Goal: Task Accomplishment & Management: Use online tool/utility

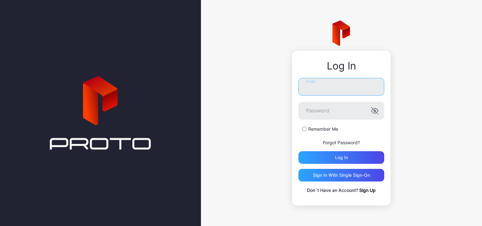
type input "**********"
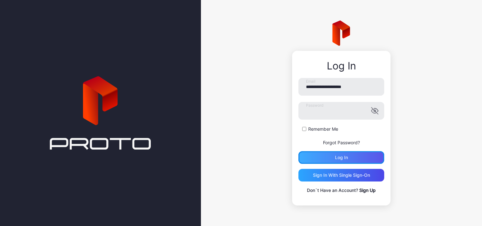
click at [342, 155] on div "Log in" at bounding box center [341, 157] width 13 height 5
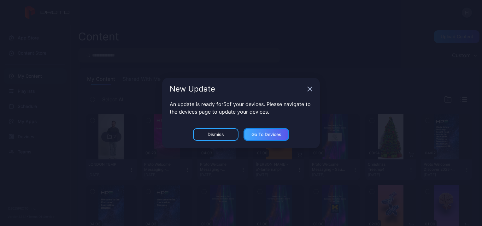
click at [265, 134] on div "Go to devices" at bounding box center [266, 134] width 30 height 5
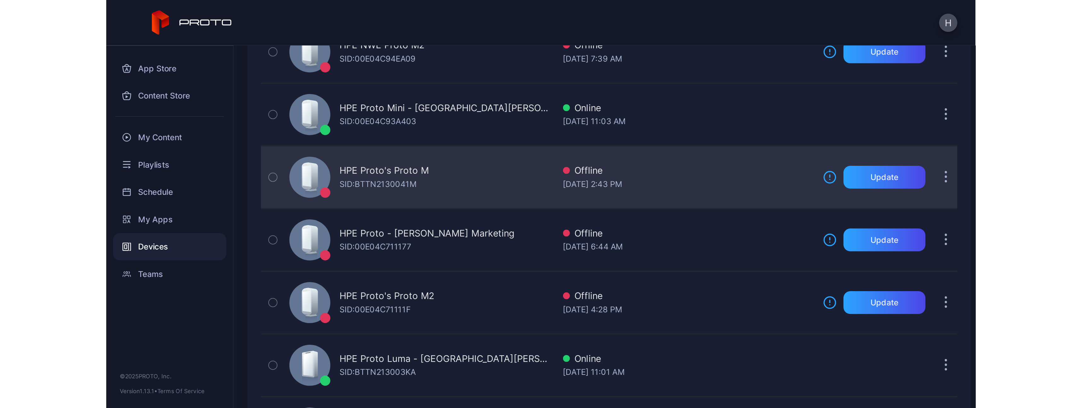
scroll to position [32, 0]
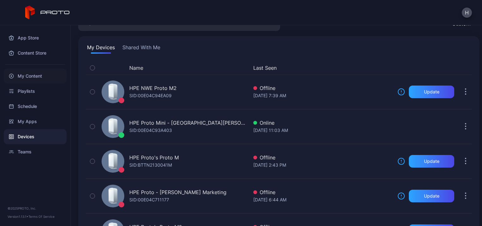
click at [32, 73] on div "My Content" at bounding box center [35, 75] width 63 height 15
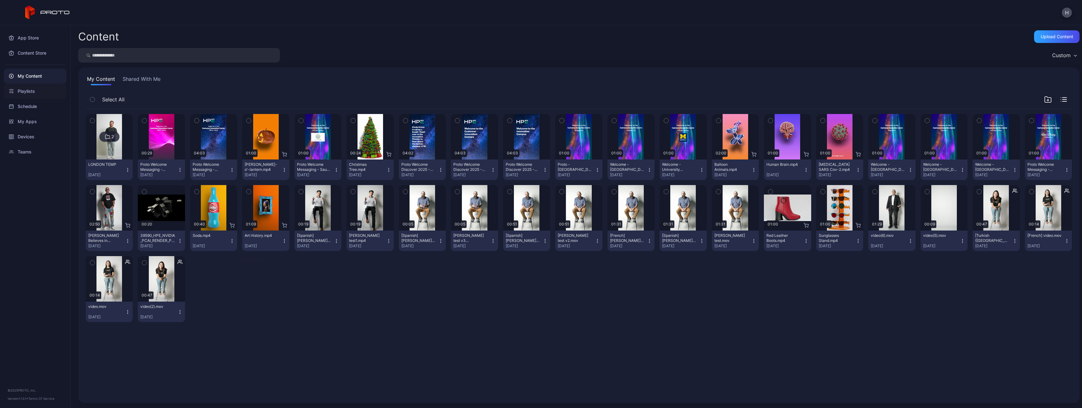
click at [25, 91] on div "Playlists" at bounding box center [35, 91] width 63 height 15
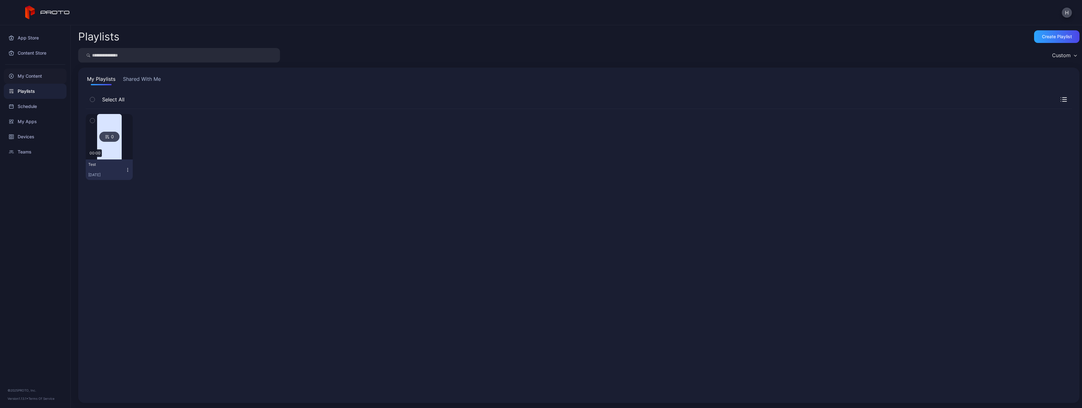
click at [27, 75] on div "My Content" at bounding box center [35, 75] width 63 height 15
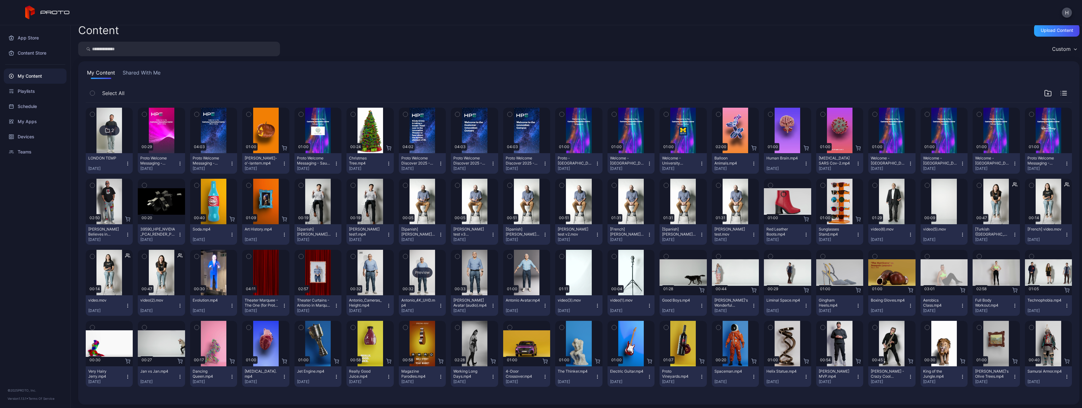
scroll to position [8, 0]
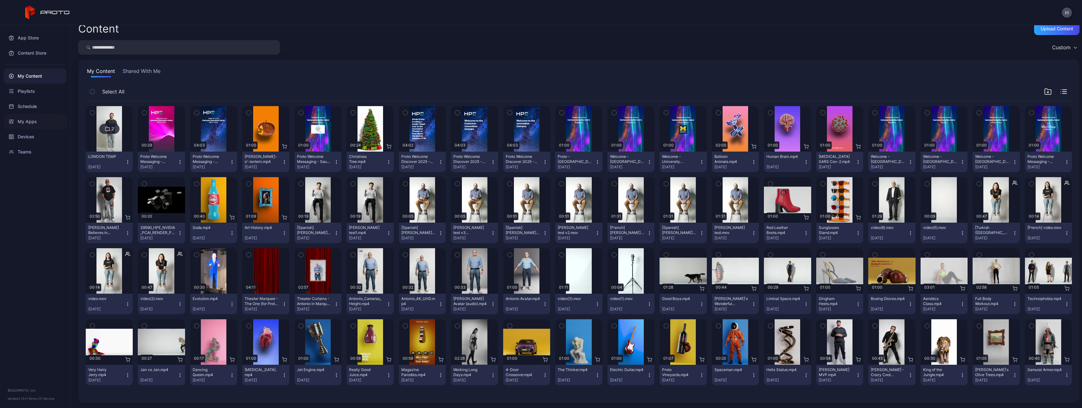
click at [25, 124] on div "My Apps" at bounding box center [35, 121] width 63 height 15
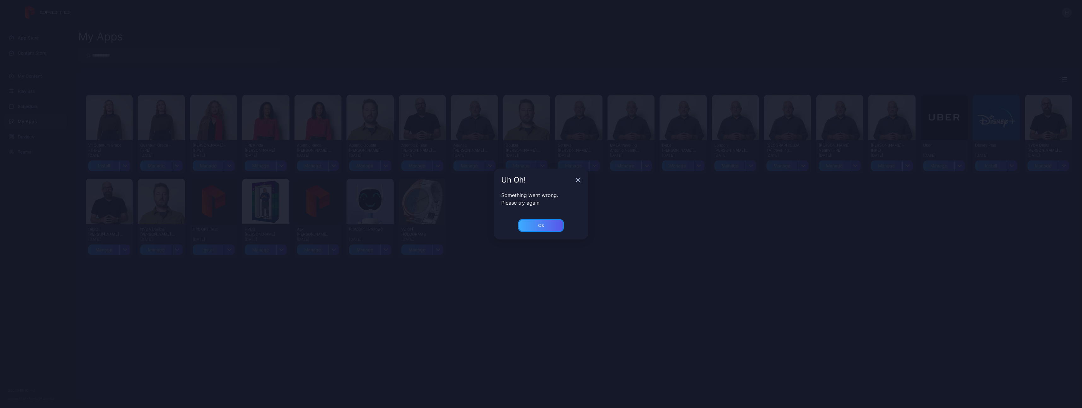
click at [482, 226] on div "Ok" at bounding box center [541, 225] width 6 height 5
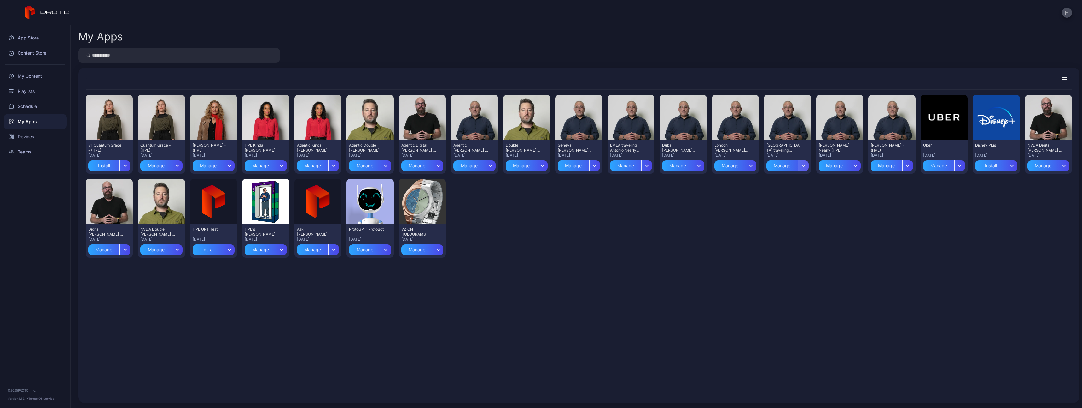
click at [482, 167] on div "button" at bounding box center [803, 165] width 11 height 11
click at [482, 182] on button "Install" at bounding box center [783, 184] width 54 height 20
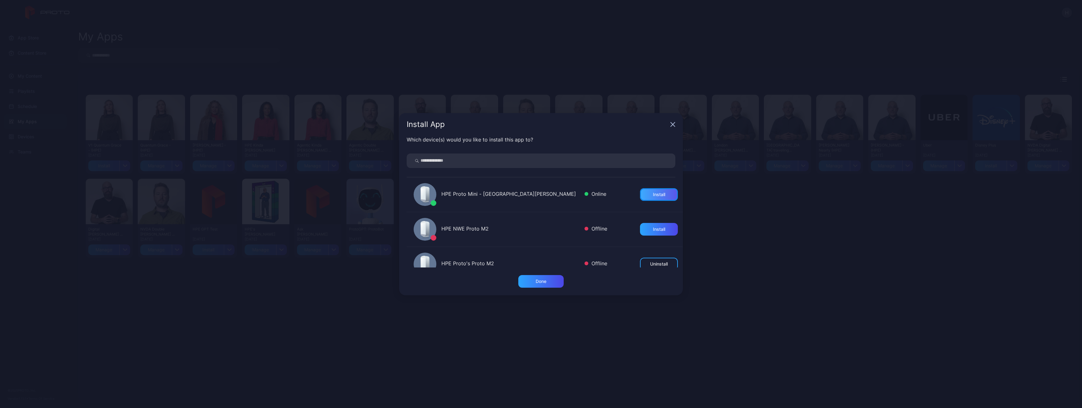
click at [482, 193] on div "Install" at bounding box center [659, 194] width 38 height 13
click at [482, 226] on div "Done" at bounding box center [541, 281] width 11 height 5
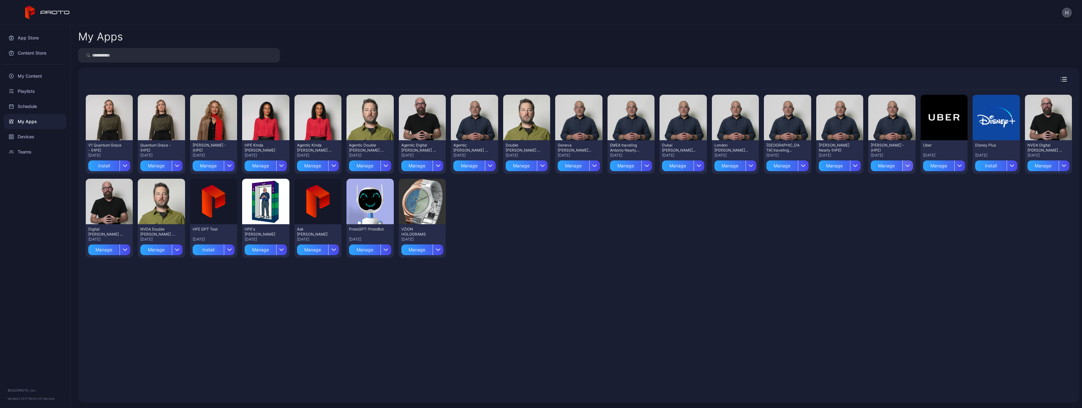
click at [482, 166] on icon "button" at bounding box center [908, 166] width 4 height 2
click at [482, 180] on button "Install" at bounding box center [886, 184] width 54 height 20
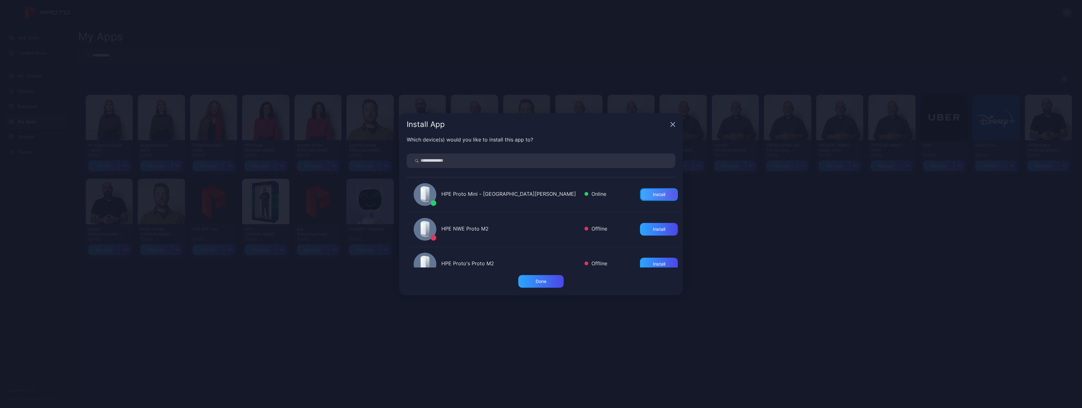
click at [482, 195] on div "Install" at bounding box center [659, 194] width 12 height 5
click at [482, 226] on div "Done" at bounding box center [541, 281] width 11 height 5
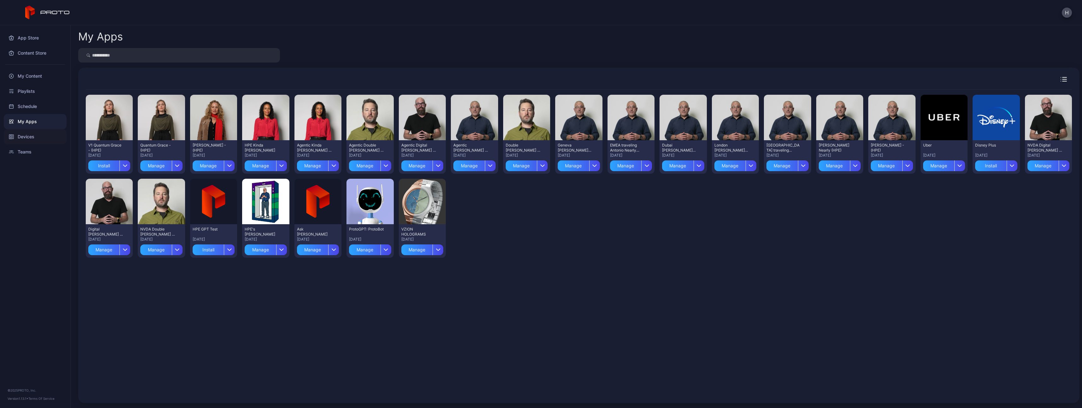
click at [26, 137] on div "Devices" at bounding box center [35, 136] width 63 height 15
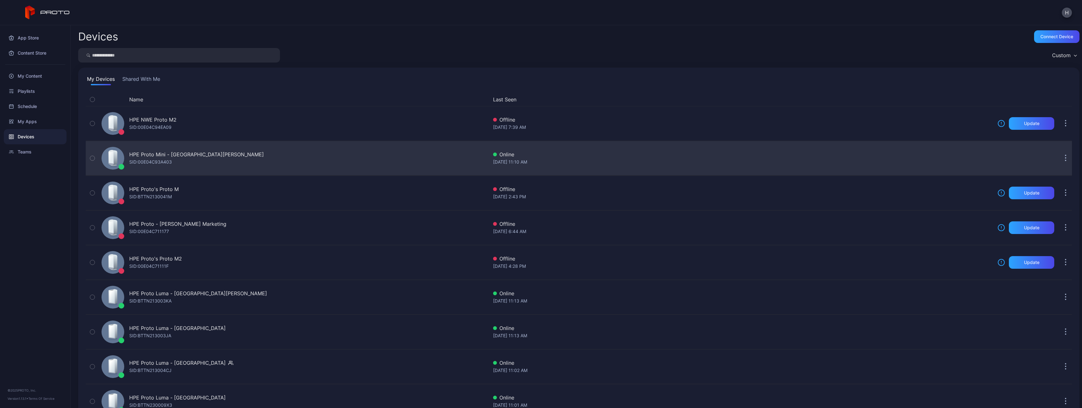
click at [155, 158] on div "SID: 00E04C93A403" at bounding box center [150, 162] width 43 height 8
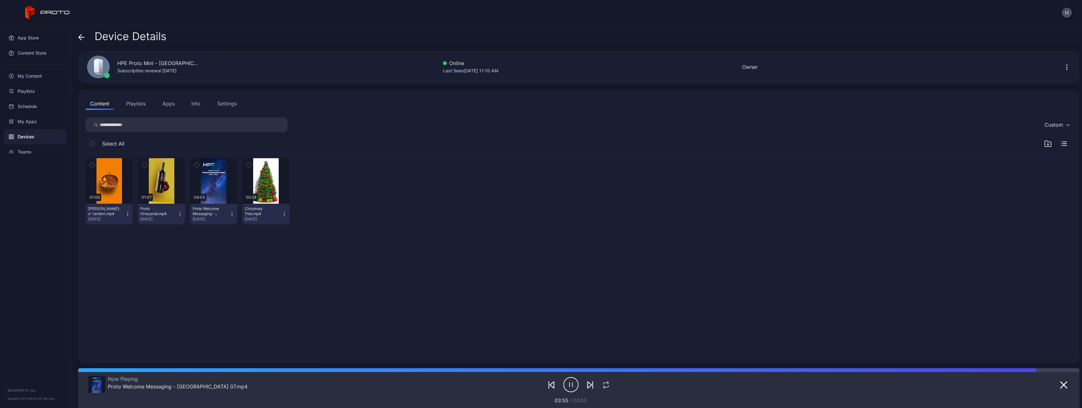
click at [132, 101] on button "Playlists" at bounding box center [136, 103] width 28 height 13
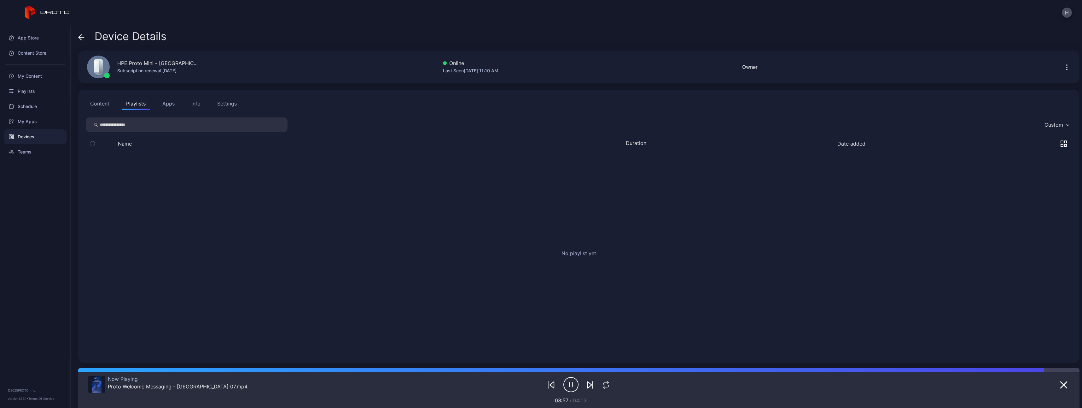
click at [172, 105] on button "Apps" at bounding box center [168, 103] width 21 height 13
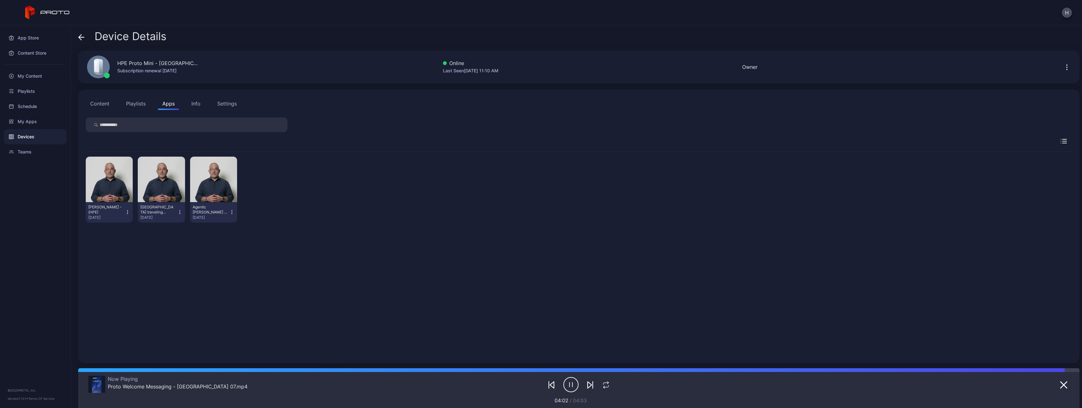
click at [232, 212] on icon "button" at bounding box center [232, 212] width 0 height 0
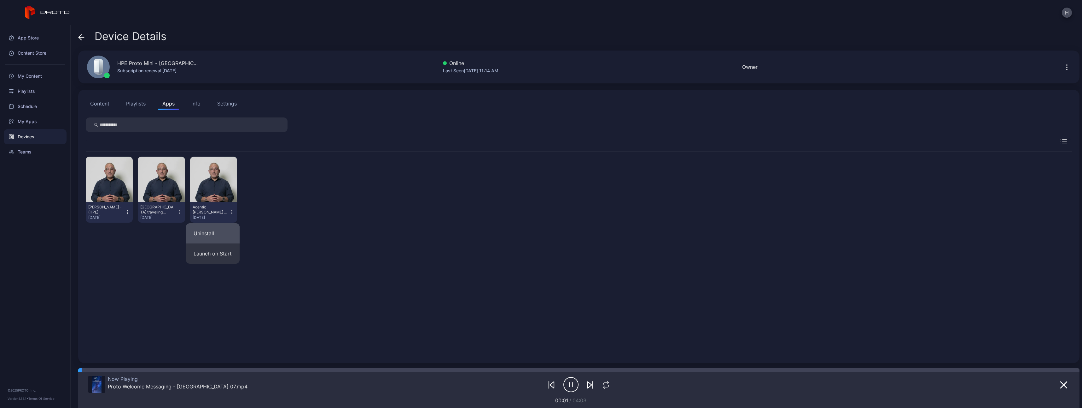
click at [223, 226] on button "Uninstall" at bounding box center [213, 233] width 54 height 20
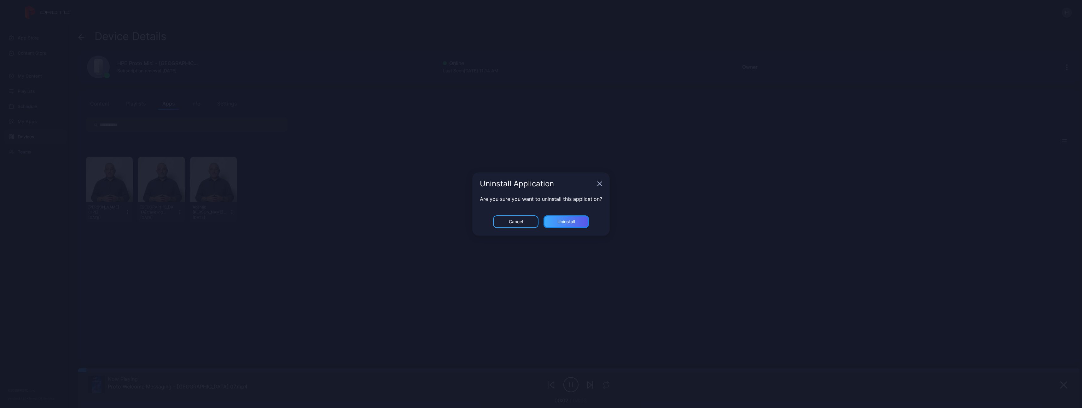
click at [482, 219] on div "Uninstall" at bounding box center [567, 221] width 18 height 5
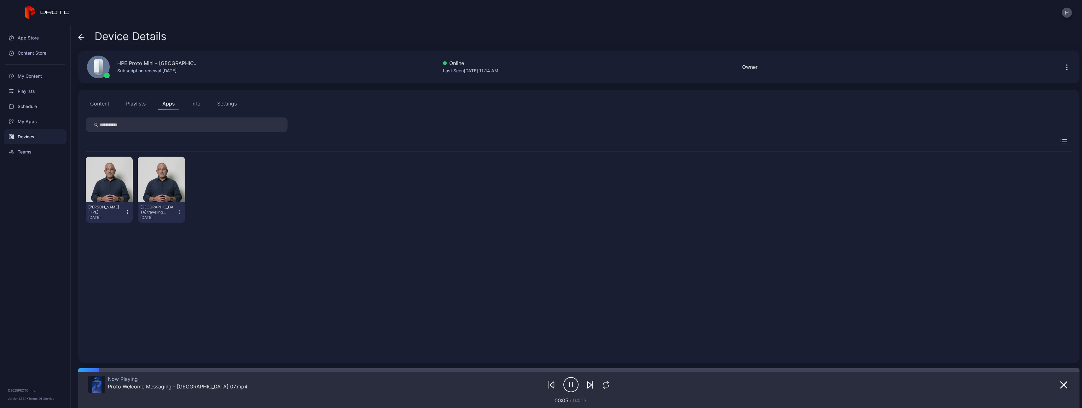
click at [177, 212] on icon "button" at bounding box center [179, 212] width 5 height 6
click at [173, 226] on button "Uninstall" at bounding box center [161, 233] width 54 height 20
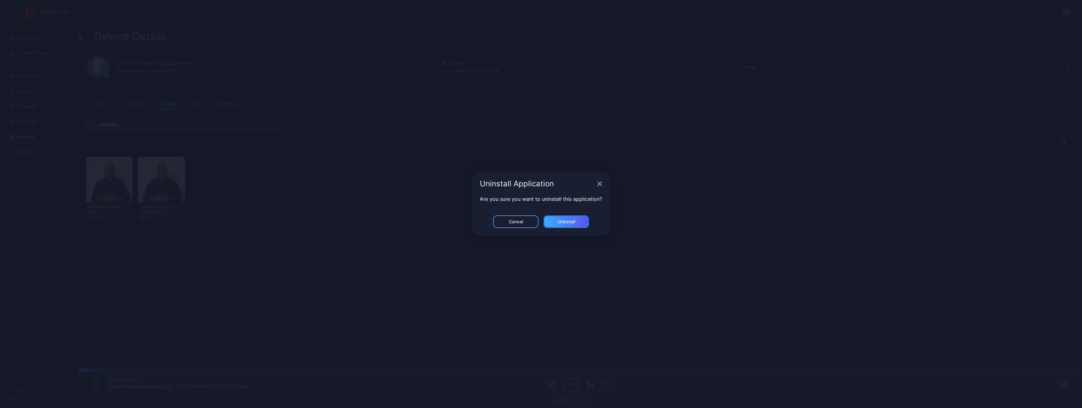
click at [482, 222] on div "Uninstall" at bounding box center [567, 221] width 18 height 5
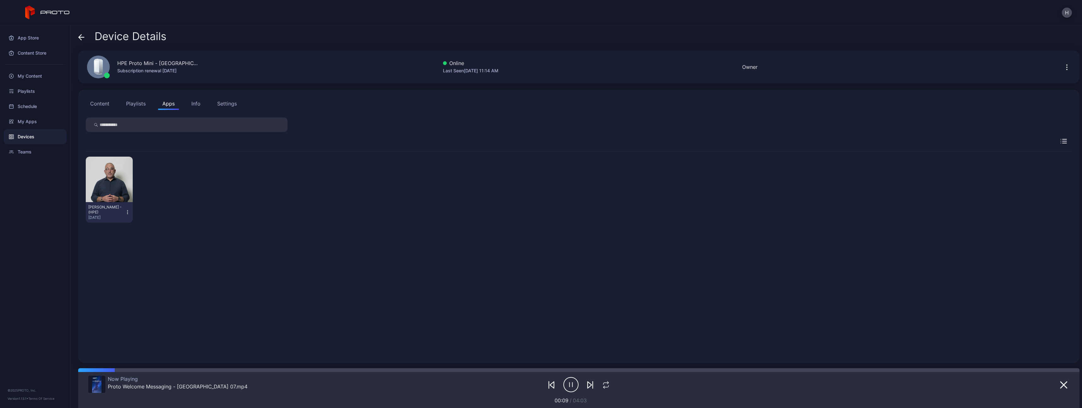
click at [32, 137] on div "Devices" at bounding box center [35, 136] width 63 height 15
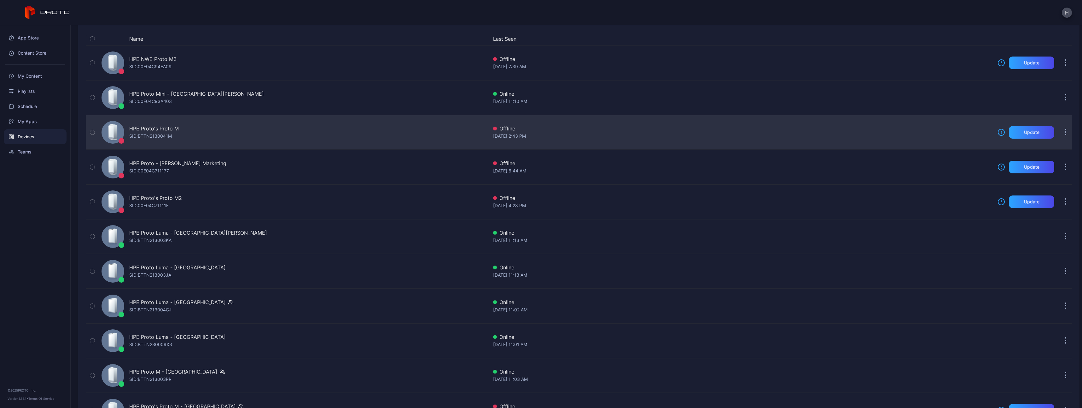
scroll to position [63, 0]
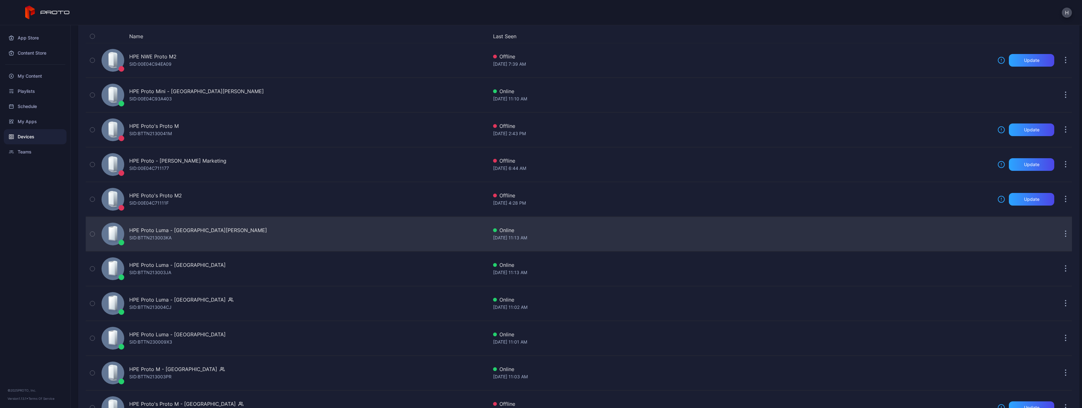
click at [199, 226] on div "HPE Proto Luma - [GEOGRAPHIC_DATA][PERSON_NAME] [PERSON_NAME]: BTTN213003KA" at bounding box center [293, 234] width 389 height 32
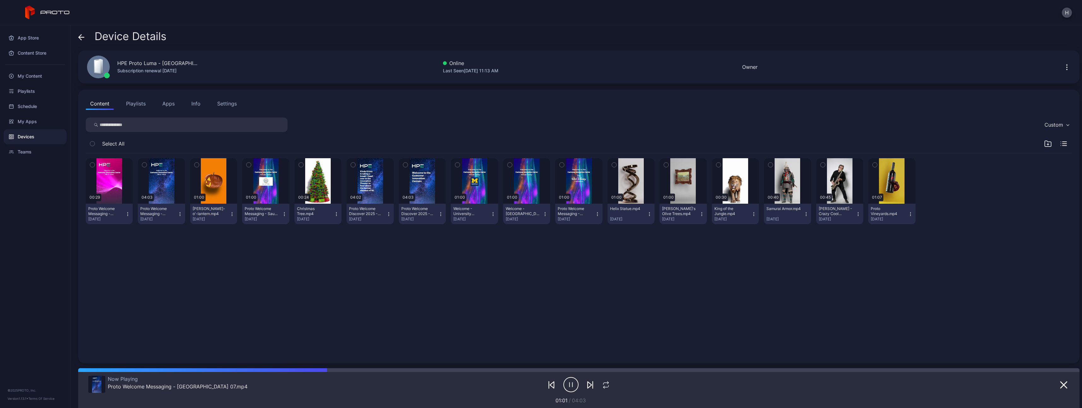
click at [161, 103] on button "Apps" at bounding box center [168, 103] width 21 height 13
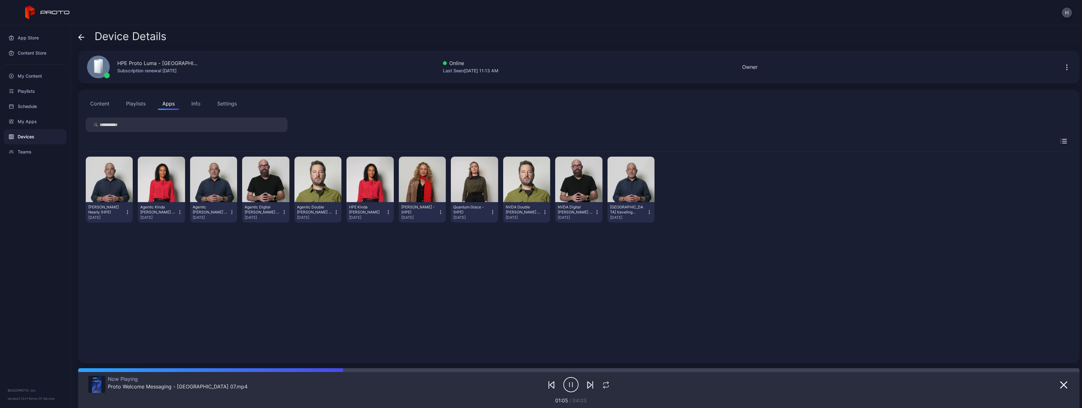
click at [127, 210] on icon "button" at bounding box center [127, 210] width 0 height 0
click at [110, 226] on button "Uninstall" at bounding box center [109, 233] width 54 height 20
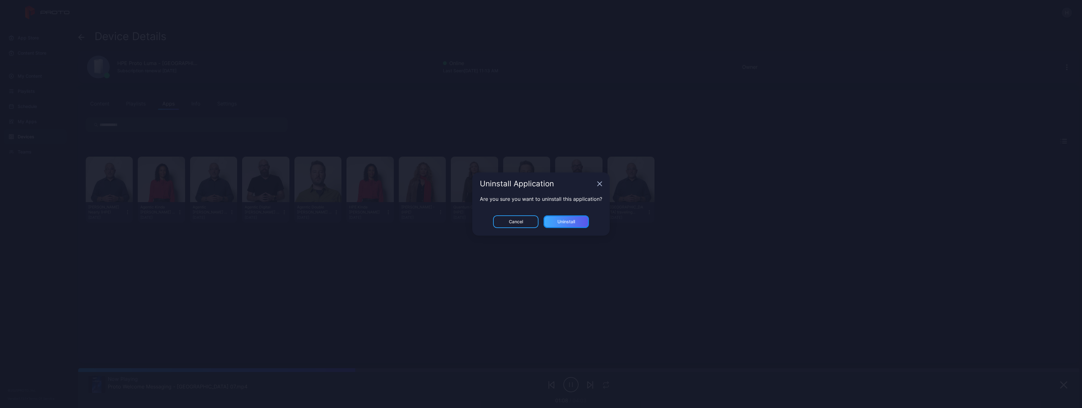
click at [482, 218] on div "Uninstall" at bounding box center [566, 221] width 45 height 13
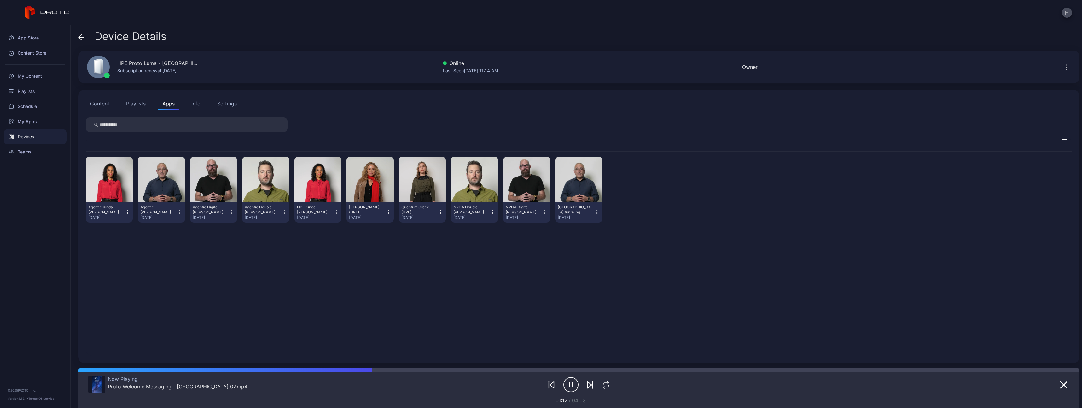
click at [178, 211] on icon "button" at bounding box center [179, 212] width 5 height 6
click at [168, 226] on button "Uninstall" at bounding box center [161, 233] width 54 height 20
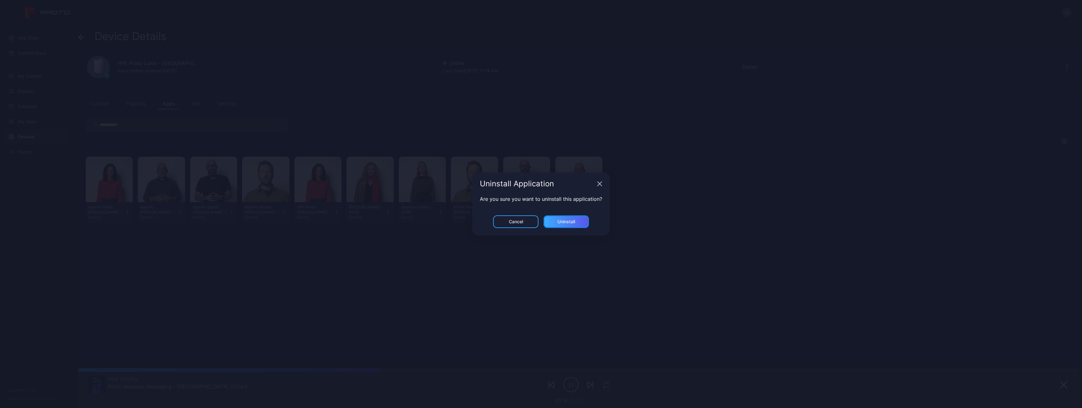
click at [482, 222] on div "Uninstall" at bounding box center [567, 221] width 18 height 5
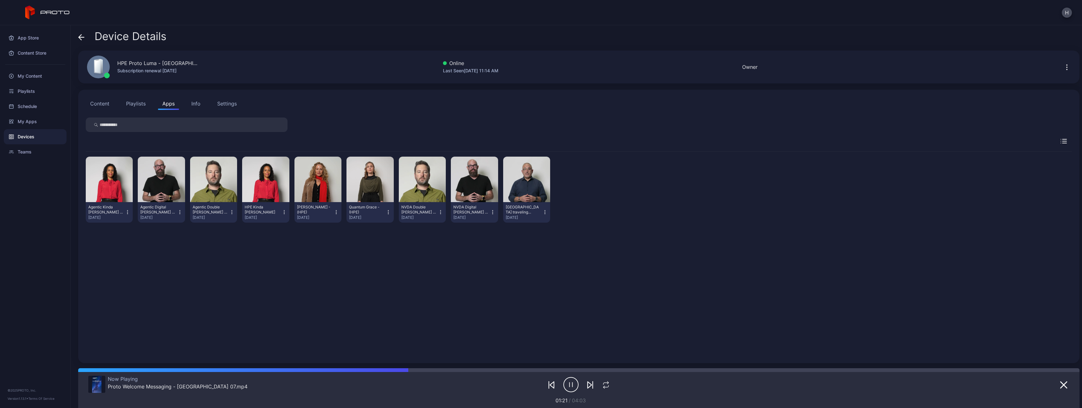
click at [229, 212] on icon "button" at bounding box center [231, 212] width 5 height 6
click at [210, 226] on button "Uninstall" at bounding box center [213, 233] width 54 height 20
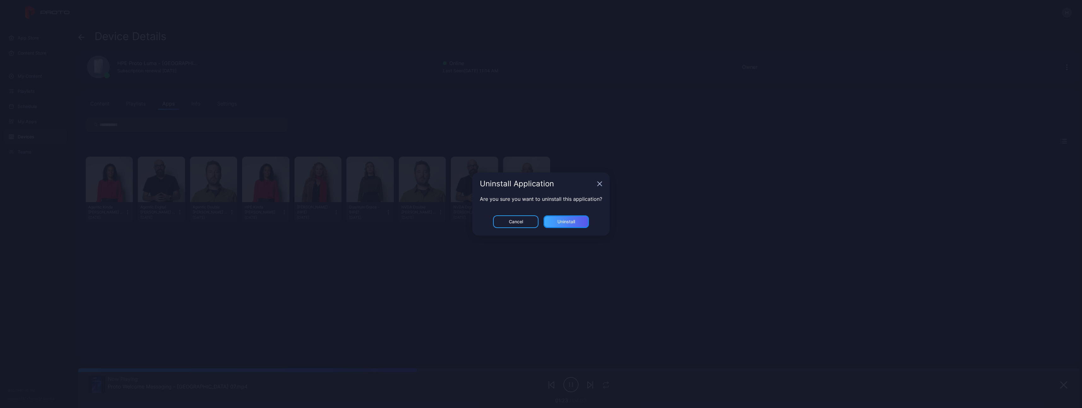
click at [482, 223] on div "Uninstall" at bounding box center [567, 221] width 18 height 5
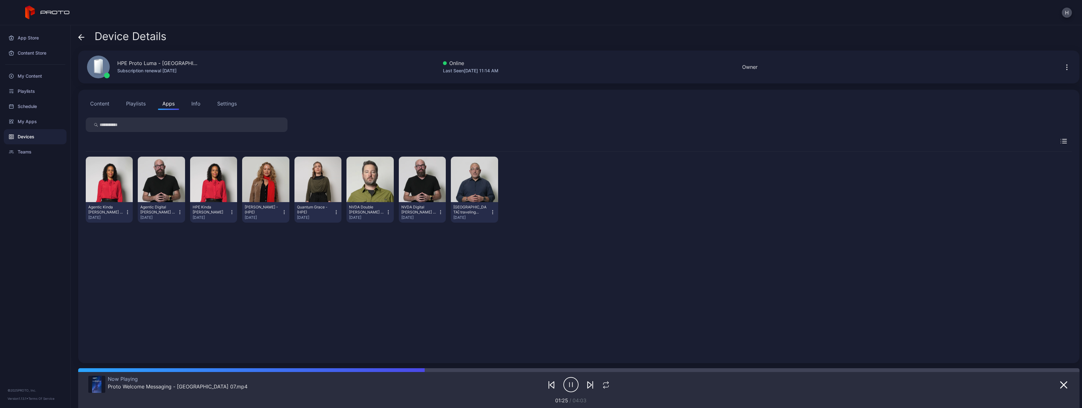
click at [178, 211] on icon "button" at bounding box center [179, 212] width 5 height 6
click at [165, 226] on button "Uninstall" at bounding box center [161, 233] width 54 height 20
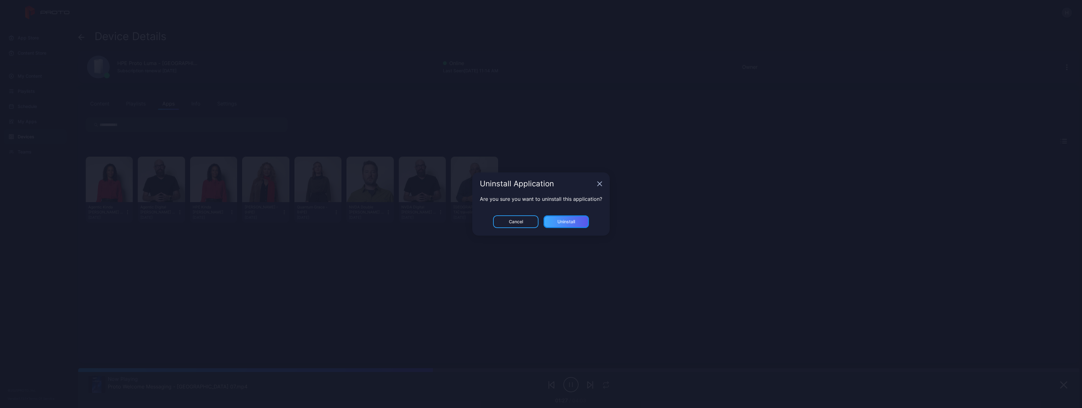
click at [482, 222] on div "Uninstall" at bounding box center [566, 221] width 45 height 13
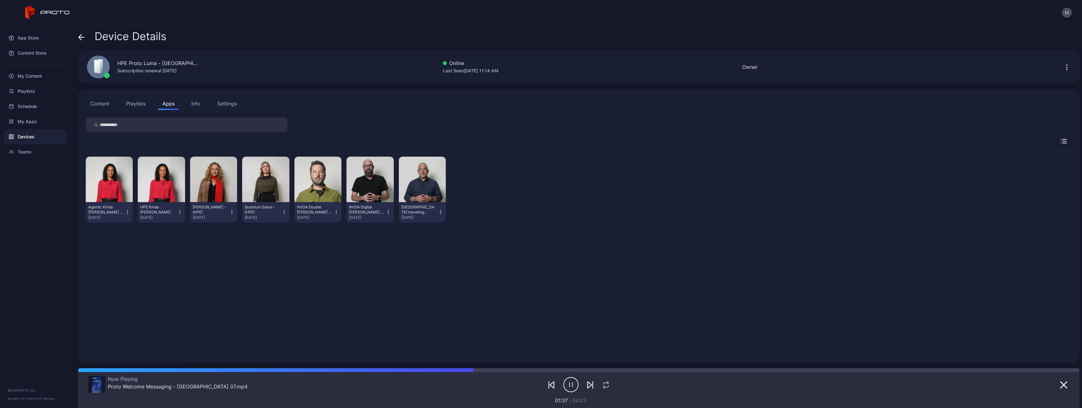
click at [128, 211] on icon "button" at bounding box center [127, 212] width 5 height 6
click at [118, 226] on button "Uninstall" at bounding box center [109, 233] width 54 height 20
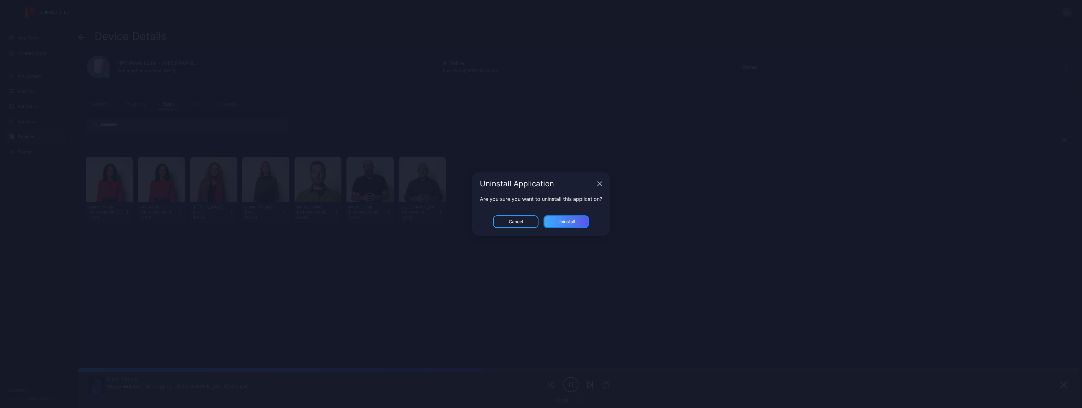
click at [482, 219] on div "Uninstall" at bounding box center [567, 221] width 18 height 5
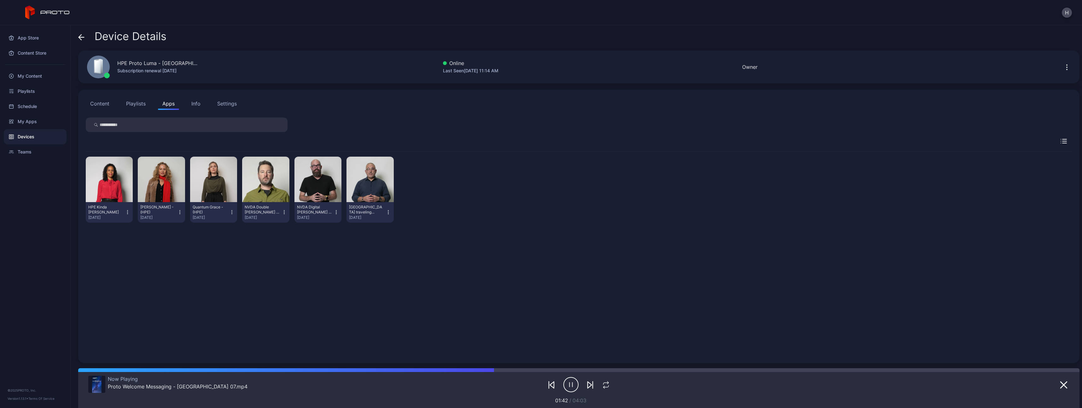
click at [282, 210] on icon "button" at bounding box center [284, 212] width 5 height 6
click at [275, 226] on button "Uninstall" at bounding box center [265, 233] width 54 height 20
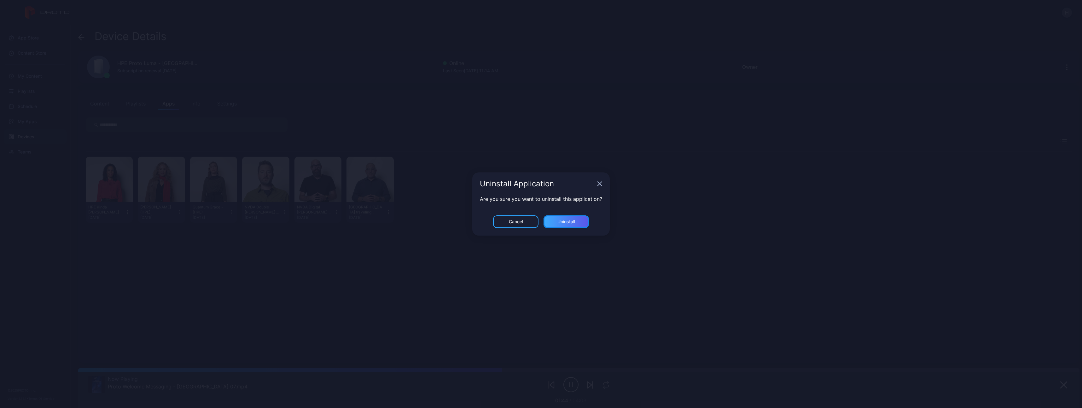
click at [482, 221] on div "Uninstall" at bounding box center [566, 221] width 45 height 13
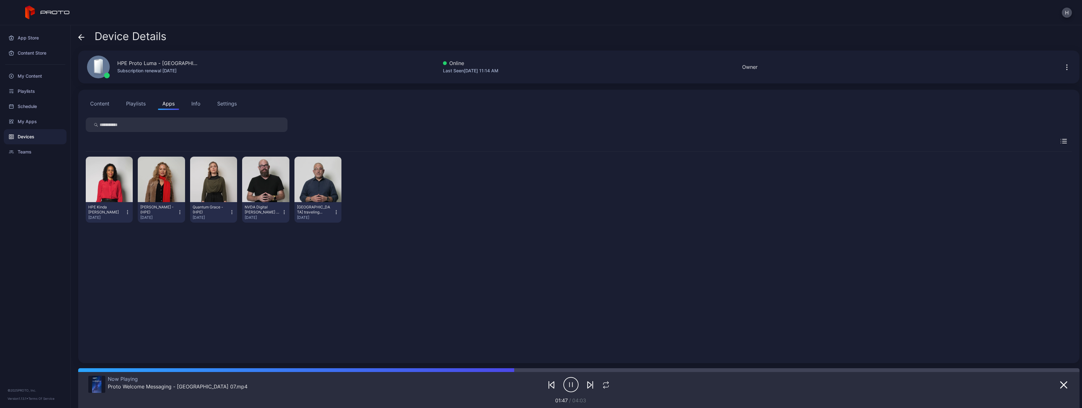
click at [285, 209] on icon "button" at bounding box center [284, 212] width 5 height 6
click at [269, 226] on button "Uninstall" at bounding box center [265, 233] width 54 height 20
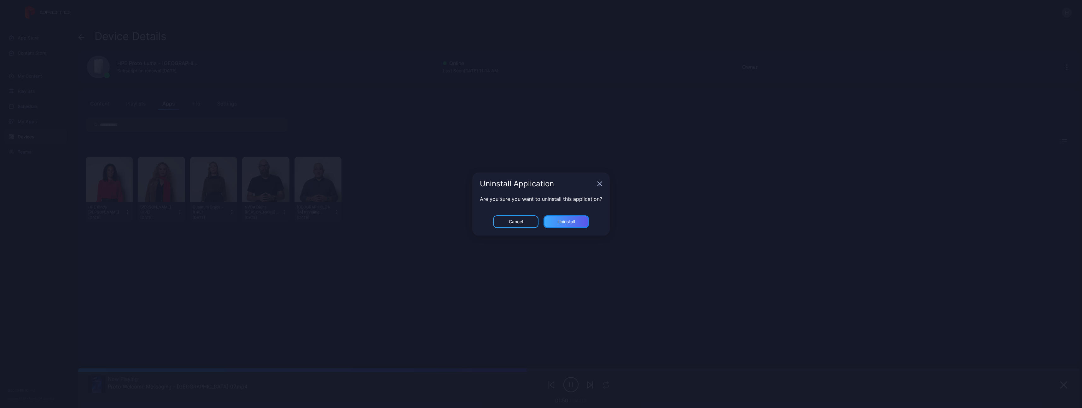
click at [482, 220] on div "Uninstall" at bounding box center [567, 221] width 18 height 5
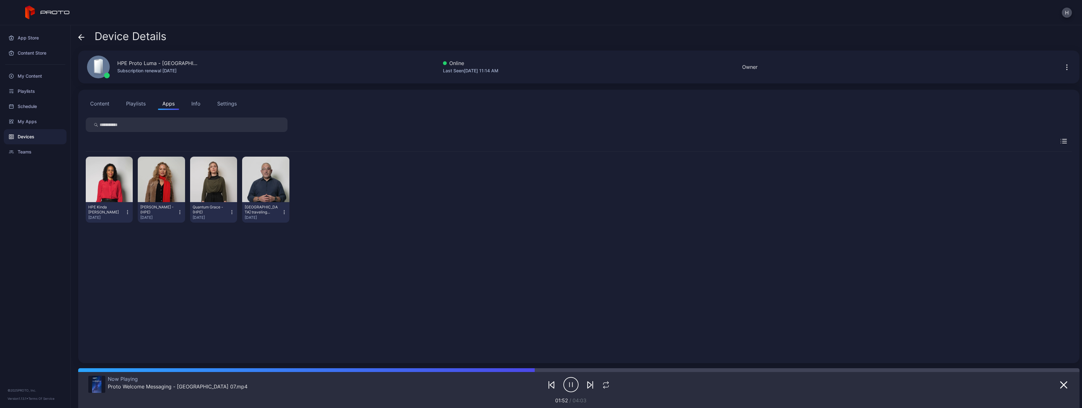
click at [126, 210] on icon "button" at bounding box center [127, 212] width 5 height 6
click at [106, 226] on button "Uninstall" at bounding box center [109, 233] width 54 height 20
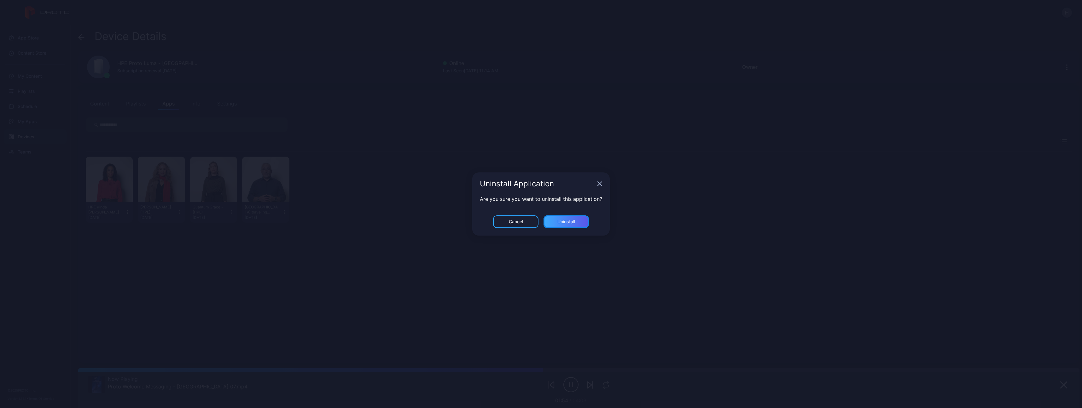
click at [482, 221] on div "Uninstall" at bounding box center [567, 221] width 18 height 5
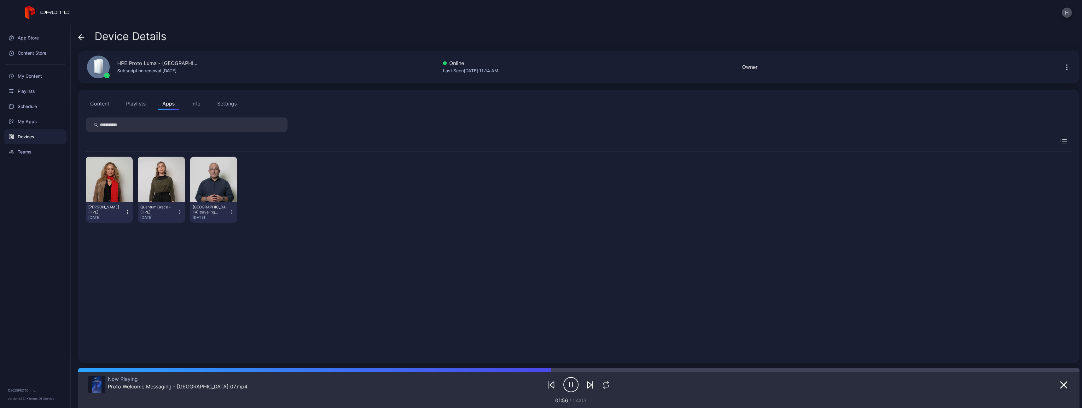
click at [232, 210] on icon "button" at bounding box center [231, 212] width 5 height 6
click at [223, 226] on button "Uninstall" at bounding box center [213, 233] width 54 height 20
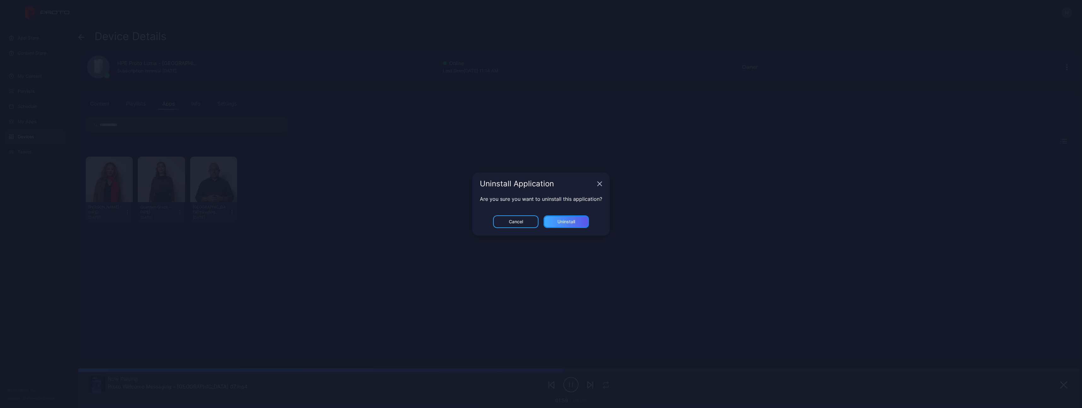
click at [482, 219] on div "Uninstall" at bounding box center [567, 221] width 18 height 5
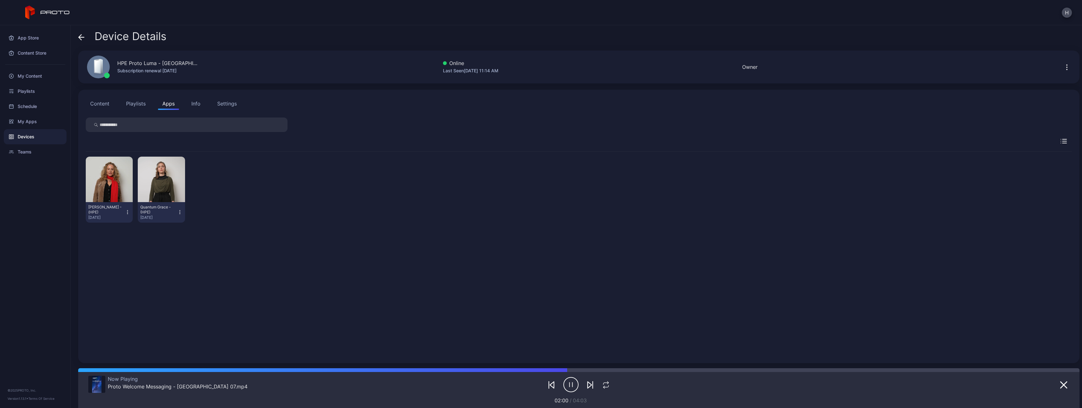
click at [178, 212] on icon "button" at bounding box center [179, 212] width 5 height 6
click at [175, 226] on button "Uninstall" at bounding box center [161, 233] width 54 height 20
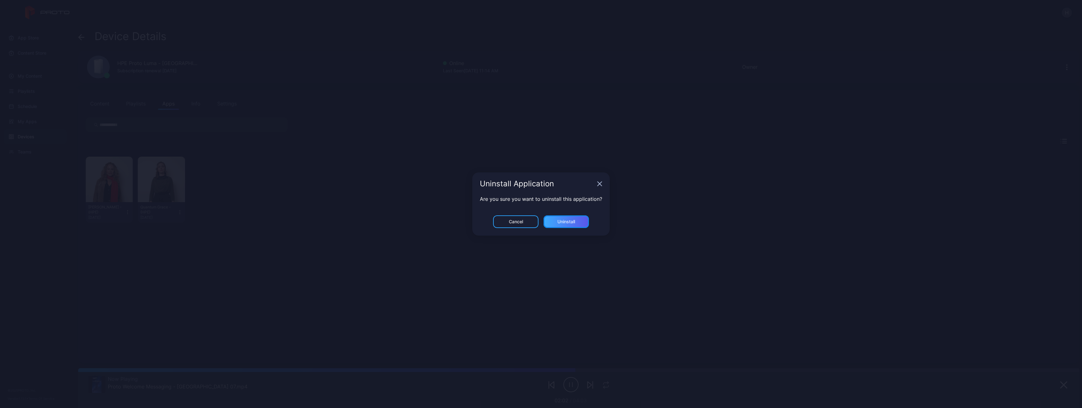
click at [482, 222] on div "Uninstall" at bounding box center [567, 221] width 18 height 5
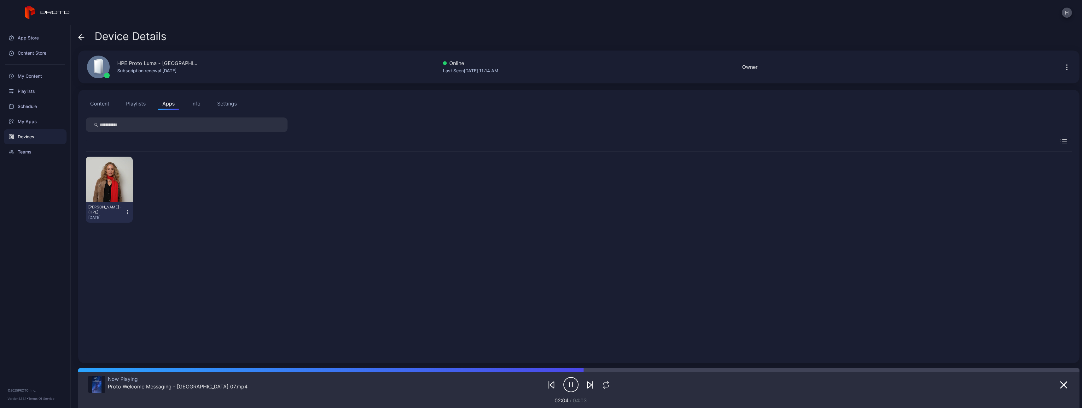
click at [131, 211] on div "[PERSON_NAME] - (HPE) [DATE]" at bounding box center [109, 212] width 47 height 21
click at [129, 212] on icon "button" at bounding box center [127, 212] width 5 height 6
click at [125, 226] on button "Uninstall" at bounding box center [109, 233] width 54 height 20
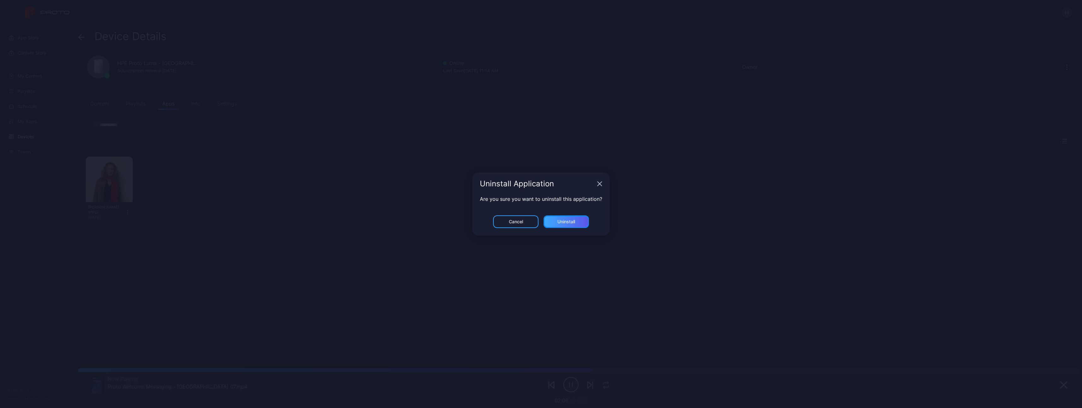
click at [482, 220] on div "Uninstall" at bounding box center [567, 221] width 18 height 5
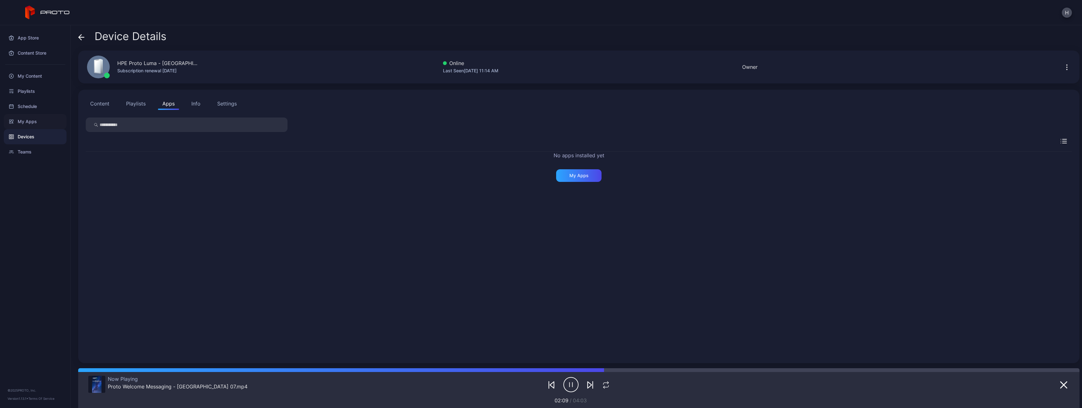
click at [23, 120] on div "My Apps" at bounding box center [35, 121] width 63 height 15
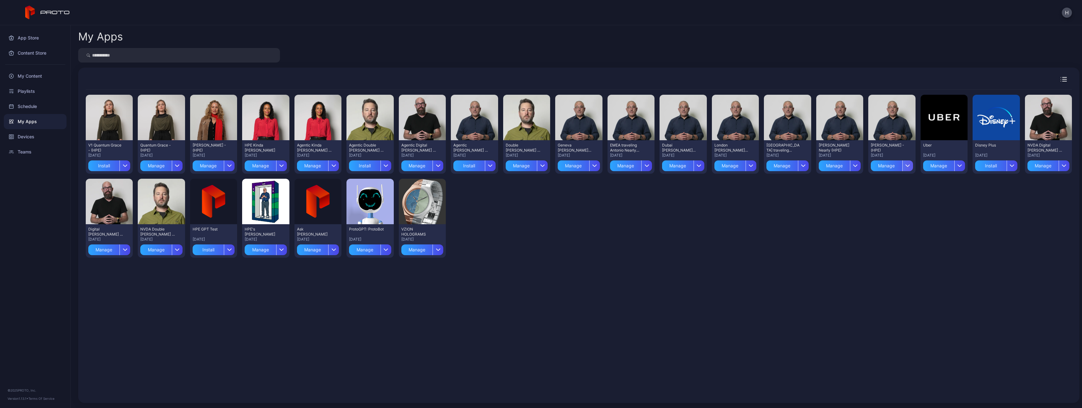
click at [482, 164] on icon "button" at bounding box center [908, 165] width 5 height 3
click at [482, 181] on button "Install" at bounding box center [886, 184] width 54 height 20
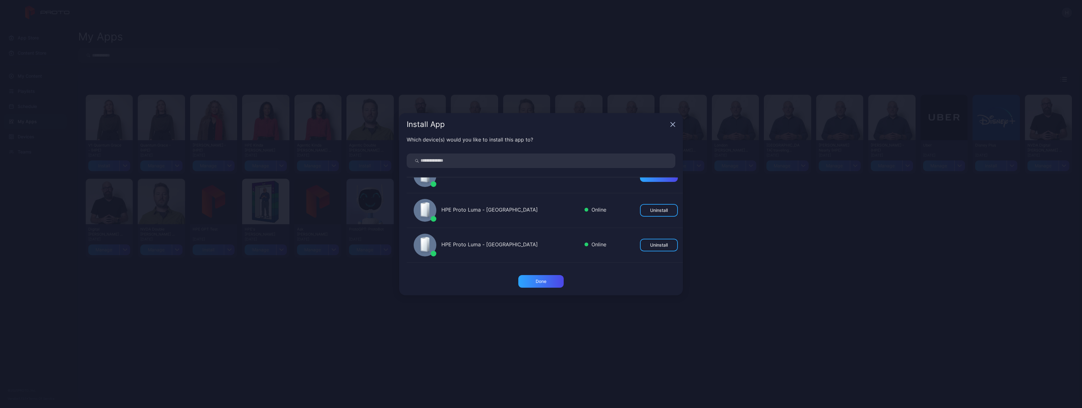
scroll to position [126, 0]
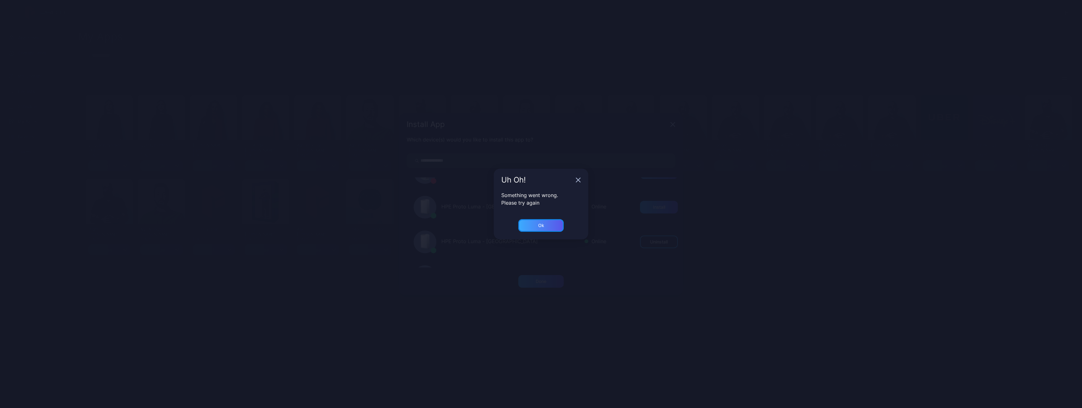
click at [482, 225] on div "Ok" at bounding box center [541, 225] width 45 height 13
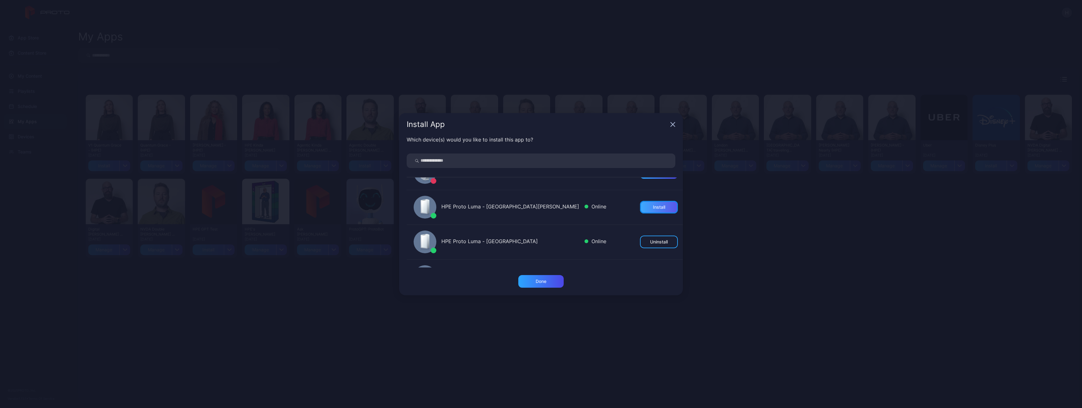
click at [482, 210] on div "Install" at bounding box center [659, 207] width 38 height 13
click at [482, 226] on div "Done" at bounding box center [541, 281] width 11 height 5
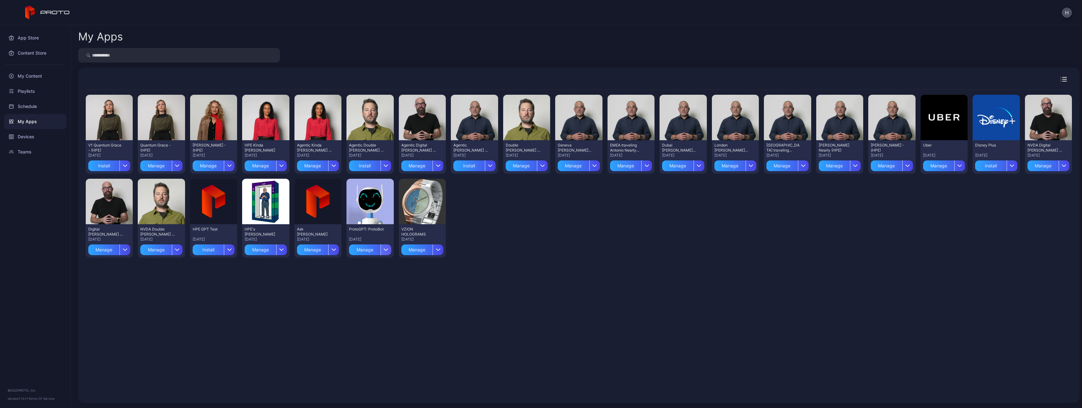
click at [386, 226] on div "button" at bounding box center [386, 249] width 11 height 11
click at [371, 226] on button "Install" at bounding box center [368, 268] width 54 height 20
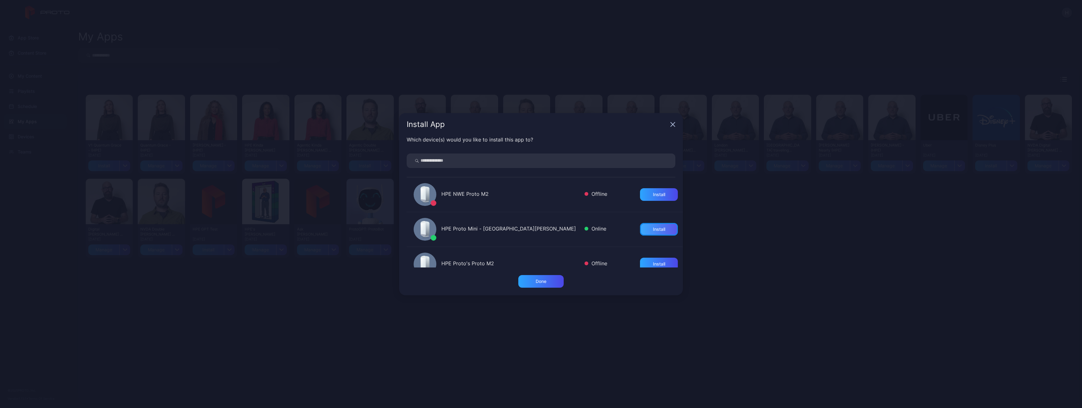
click at [482, 226] on div "Install" at bounding box center [659, 228] width 12 height 5
click at [482, 226] on div "Done" at bounding box center [541, 281] width 45 height 13
